Goal: Check status: Check status

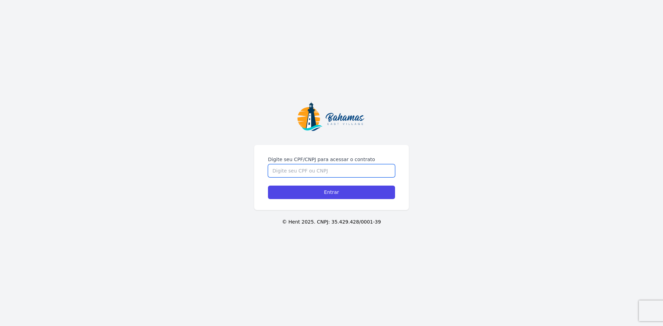
click at [320, 168] on input "Digite seu CPF/CNPJ para acessar o contrato" at bounding box center [331, 170] width 127 height 13
type input "00337941114"
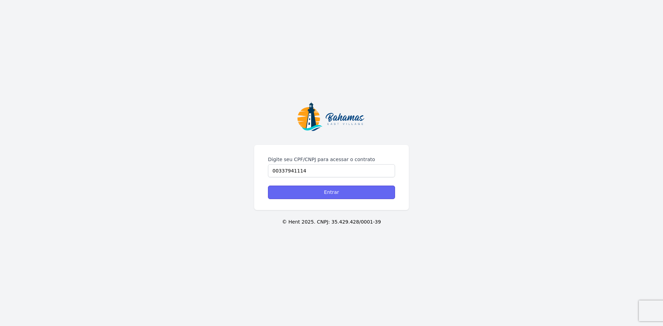
click at [323, 190] on input "Entrar" at bounding box center [331, 192] width 127 height 13
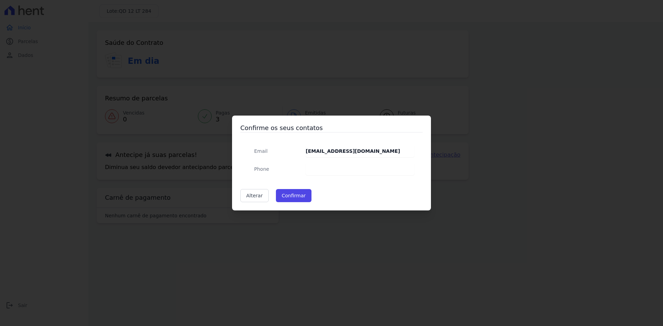
drag, startPoint x: 301, startPoint y: 242, endPoint x: 294, endPoint y: 234, distance: 10.8
click at [299, 238] on div "Confirme os seus contatos Email [PERSON_NAME][EMAIL_ADDRESS][DOMAIN_NAME] Phone…" at bounding box center [331, 163] width 663 height 326
click at [290, 198] on button "Confirmar" at bounding box center [294, 195] width 36 height 13
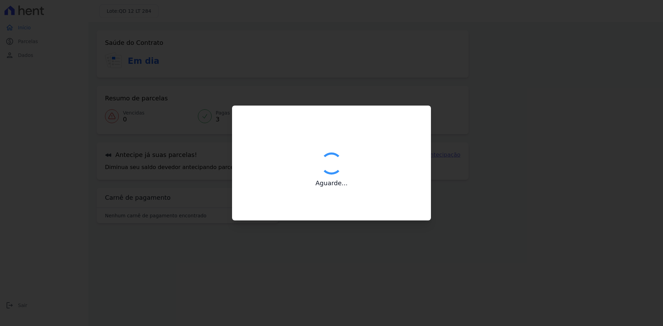
type input "Contatos confirmados com sucesso."
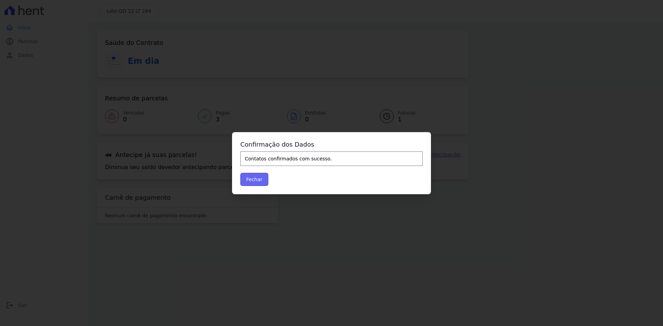
click at [248, 180] on button "Fechar" at bounding box center [254, 179] width 28 height 13
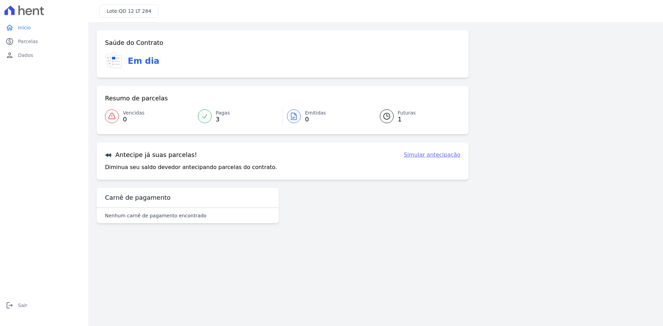
click at [403, 111] on span "Futuras" at bounding box center [407, 112] width 18 height 7
